Goal: Task Accomplishment & Management: Complete application form

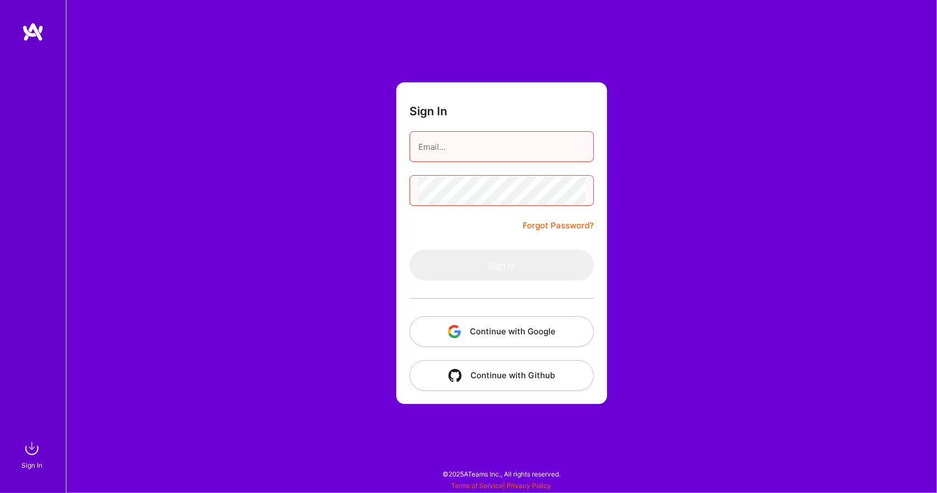
click at [469, 328] on button "Continue with Google" at bounding box center [502, 331] width 184 height 31
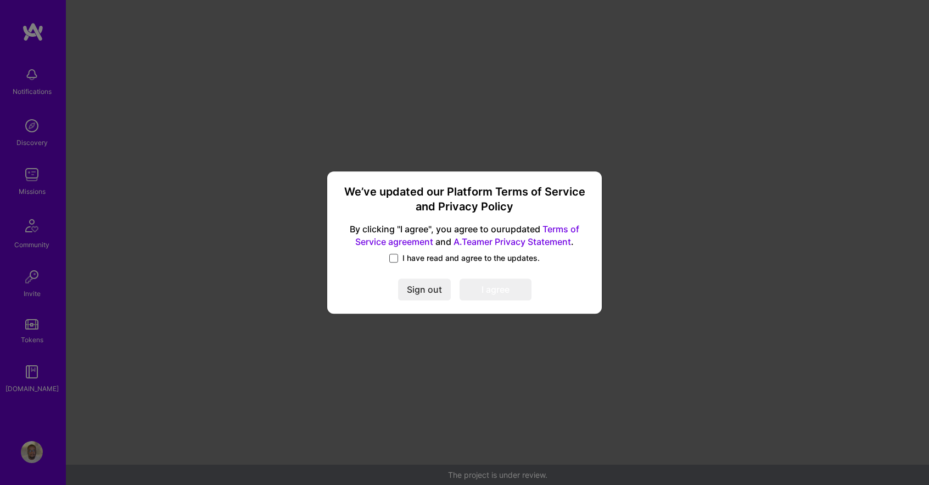
click at [398, 260] on span at bounding box center [393, 258] width 9 height 9
click at [0, 0] on input "I have read and agree to the updates." at bounding box center [0, 0] width 0 height 0
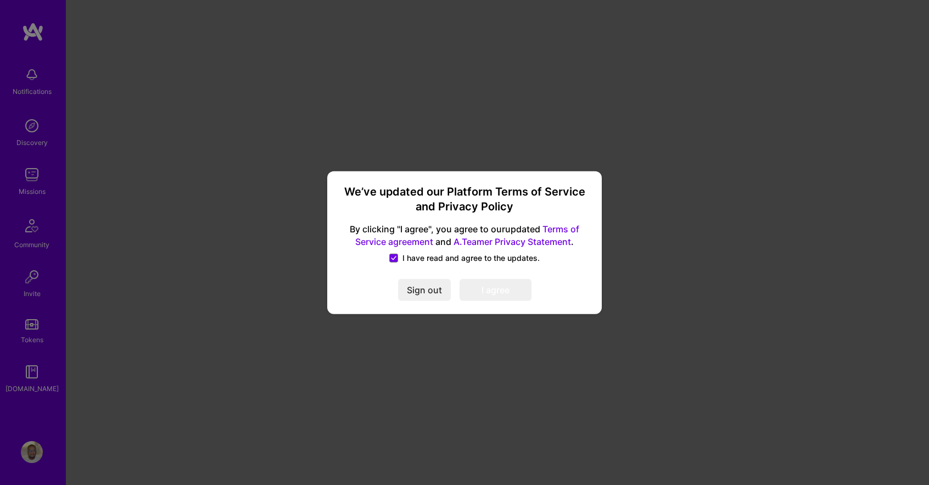
click at [505, 293] on button "I agree" at bounding box center [496, 290] width 72 height 22
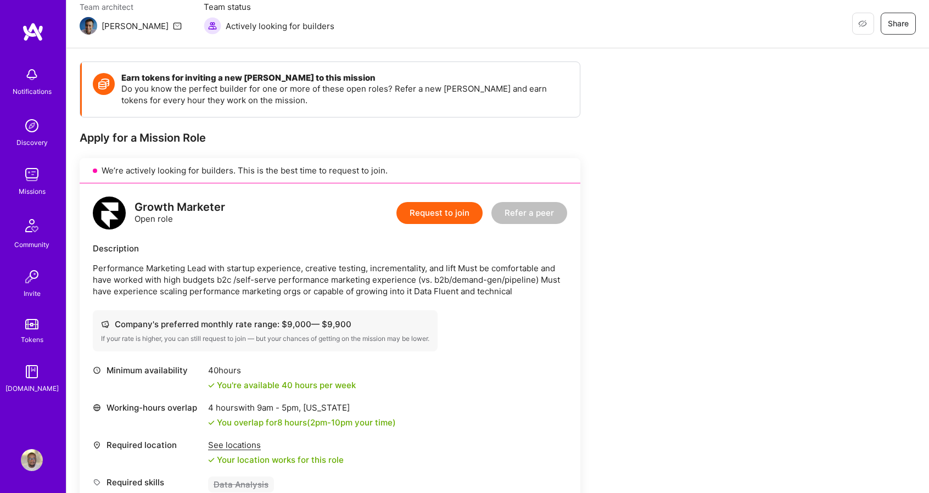
scroll to position [54, 0]
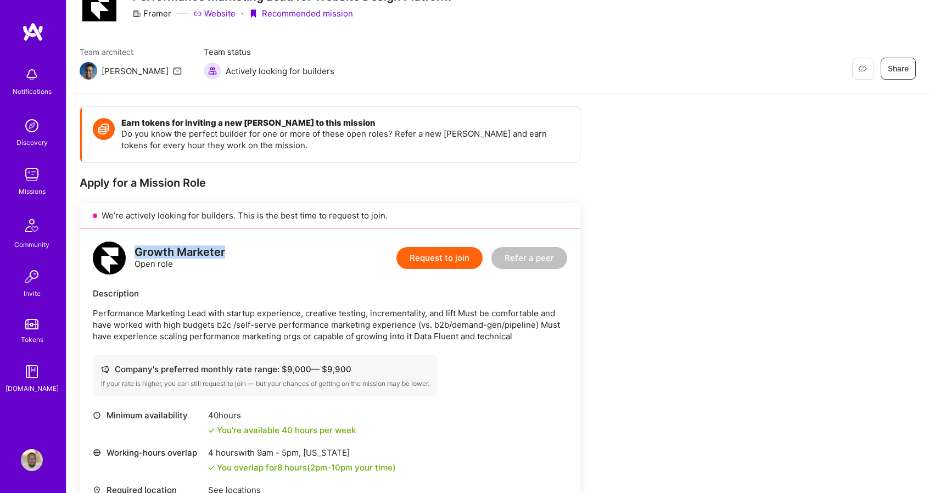
drag, startPoint x: 135, startPoint y: 250, endPoint x: 226, endPoint y: 243, distance: 91.4
click at [226, 243] on div "Growth Marketer Open role Request to join Refer a peer" at bounding box center [330, 258] width 474 height 33
copy div "Growth Marketer"
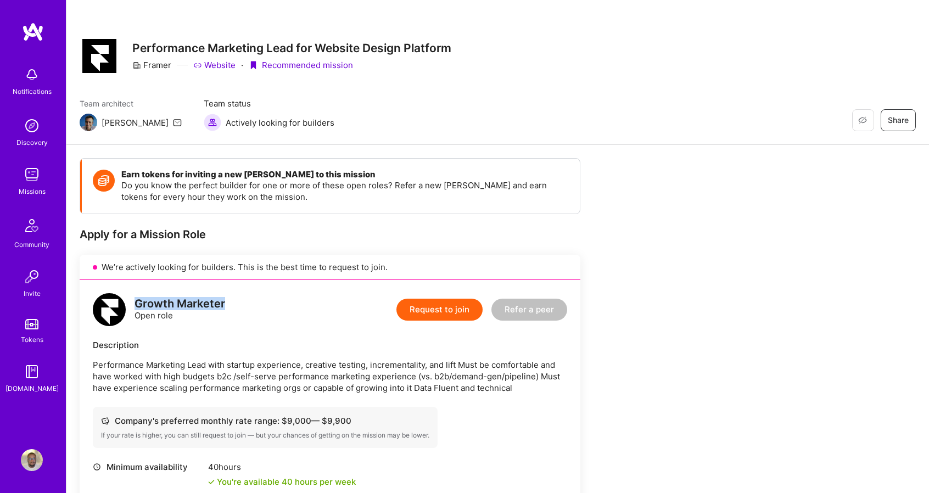
scroll to position [0, 0]
